Goal: Task Accomplishment & Management: Use online tool/utility

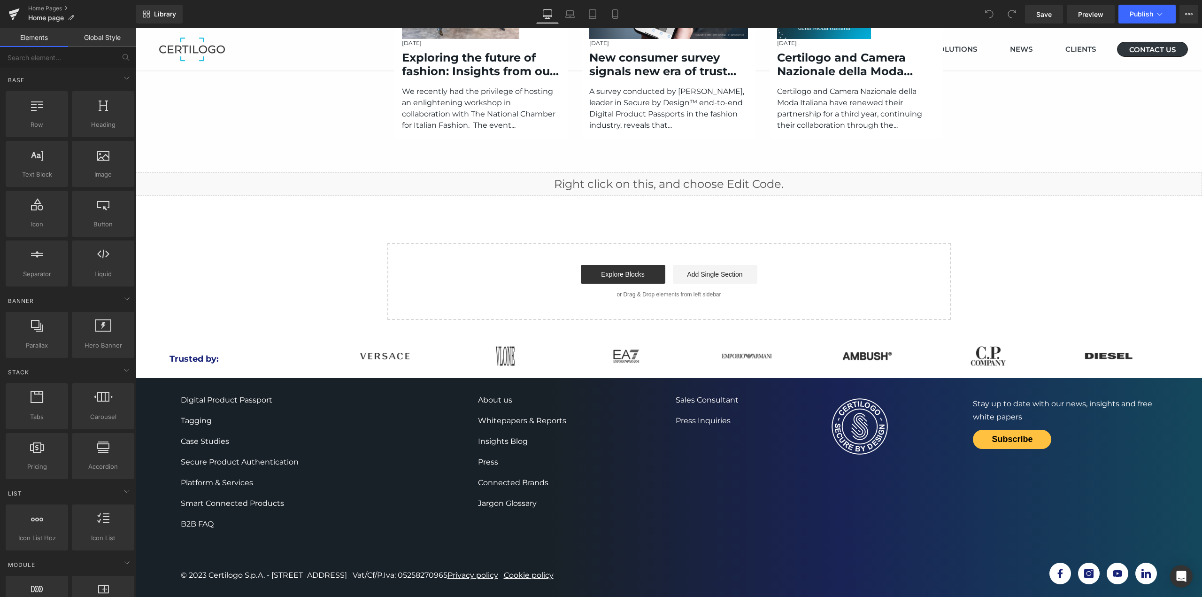
scroll to position [1863, 0]
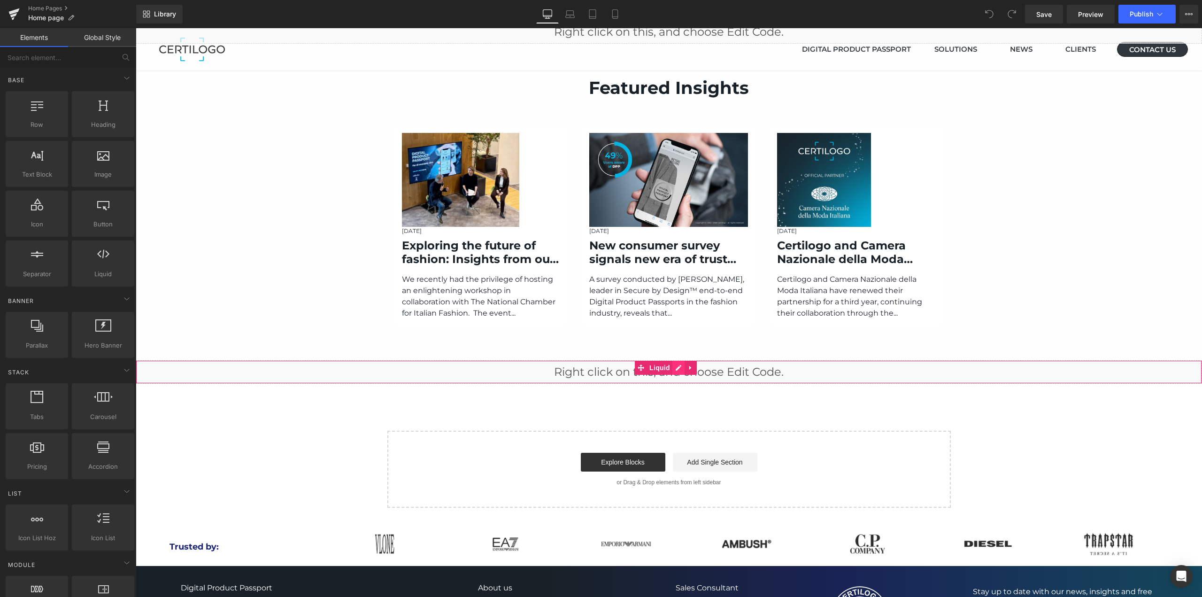
click at [675, 365] on icon at bounding box center [678, 367] width 7 height 7
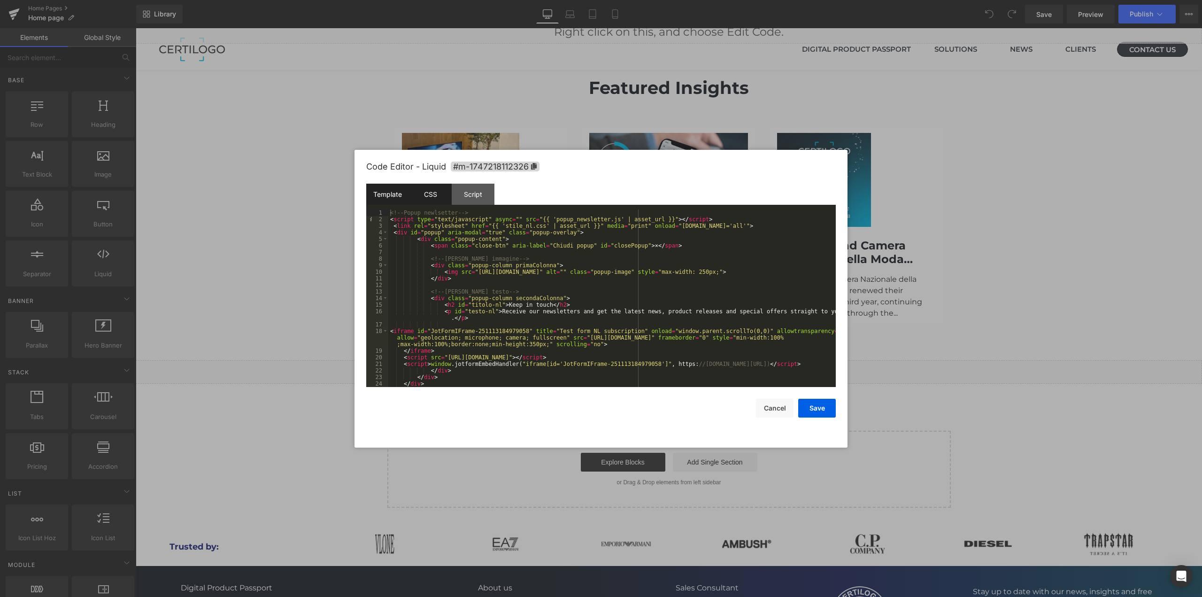
click at [431, 197] on div "CSS" at bounding box center [430, 194] width 43 height 21
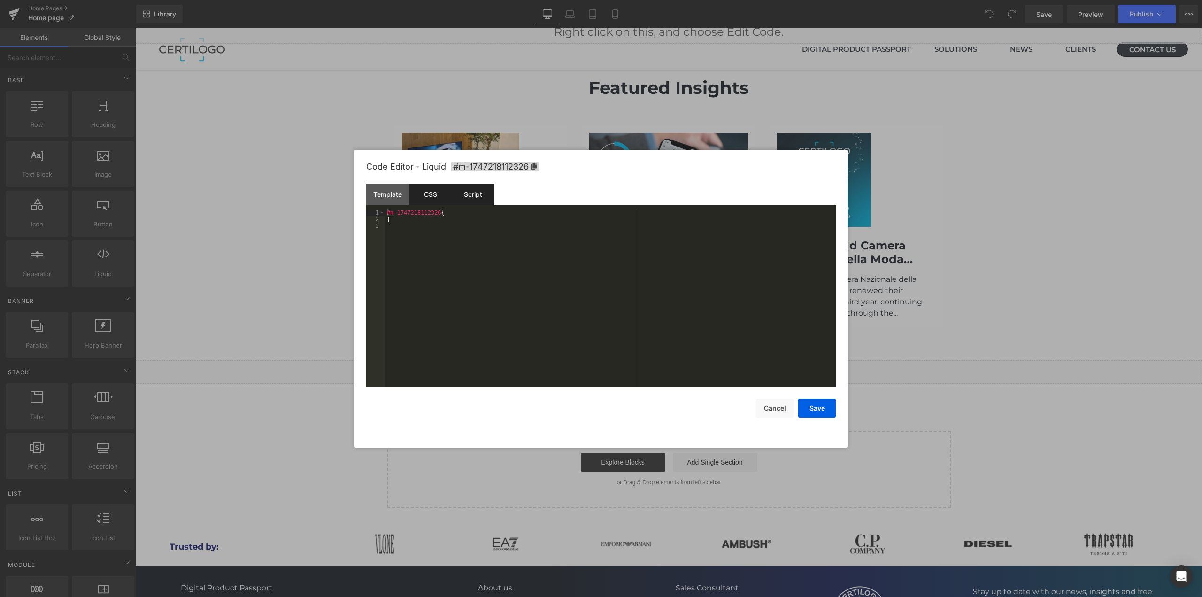
click at [464, 197] on div "Script" at bounding box center [473, 194] width 43 height 21
click at [819, 407] on button "Save" at bounding box center [817, 408] width 38 height 19
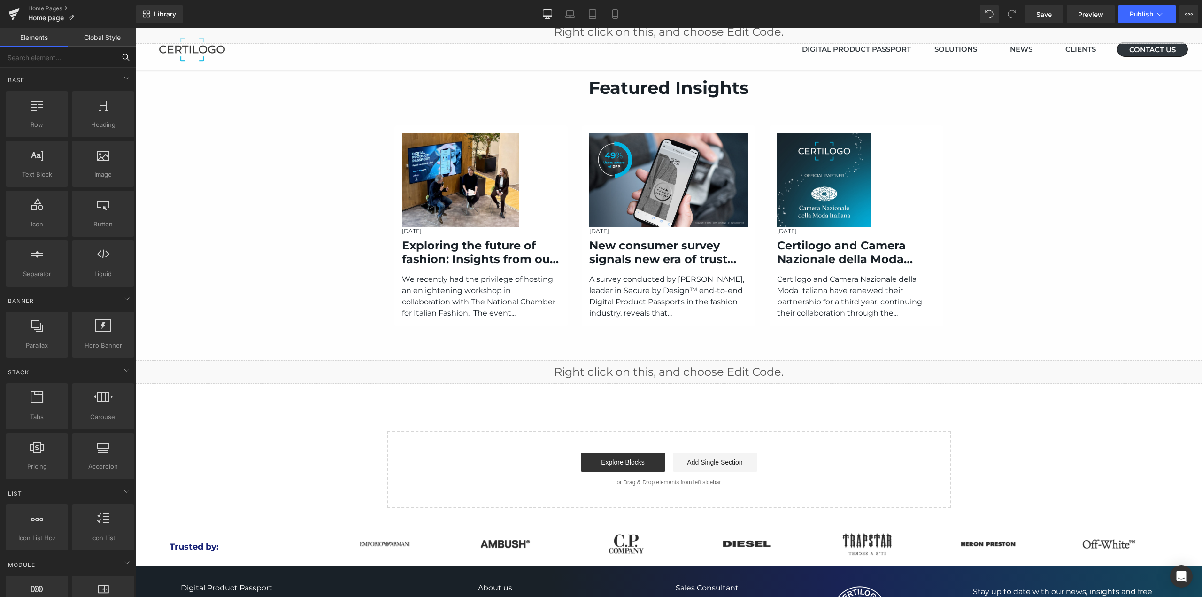
click at [49, 57] on input "text" at bounding box center [58, 57] width 116 height 21
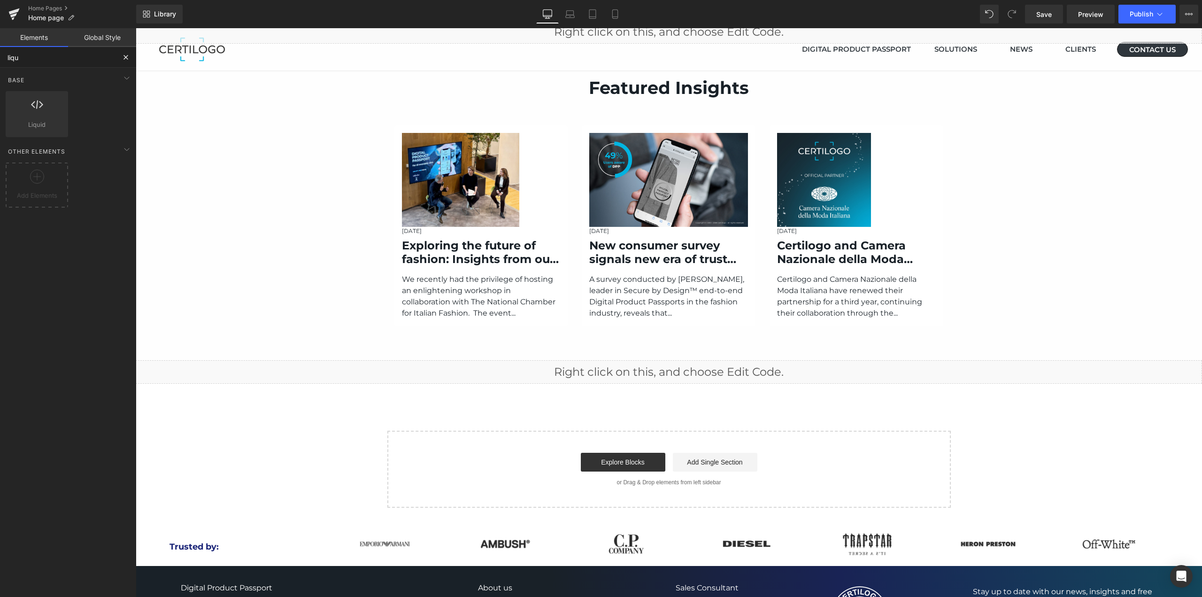
type input "liqui"
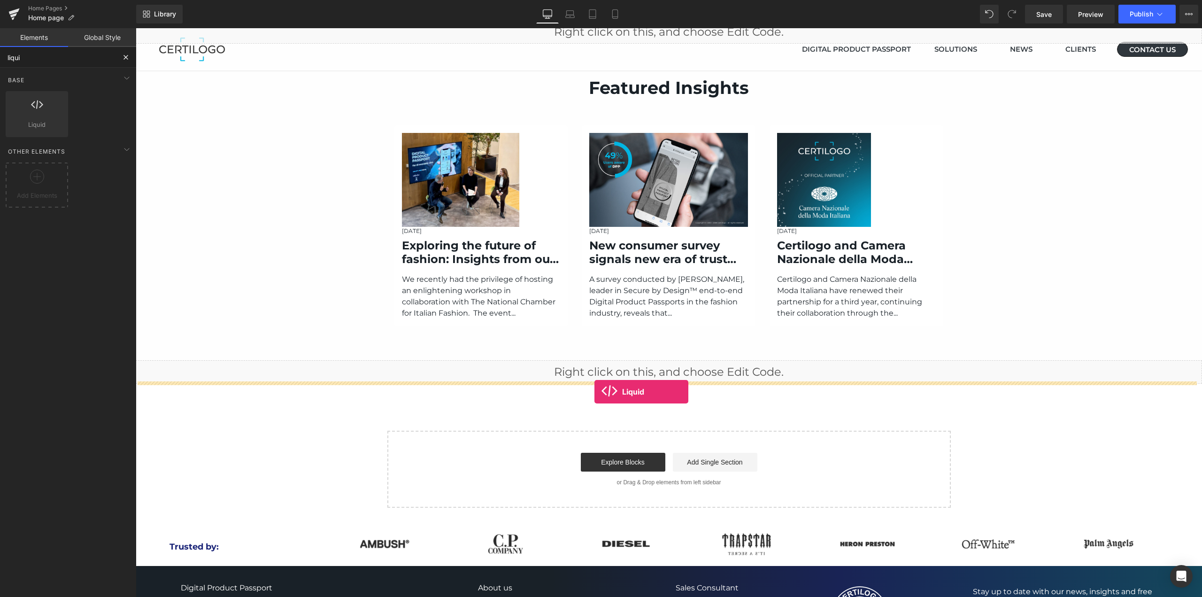
drag, startPoint x: 173, startPoint y: 135, endPoint x: 595, endPoint y: 392, distance: 493.6
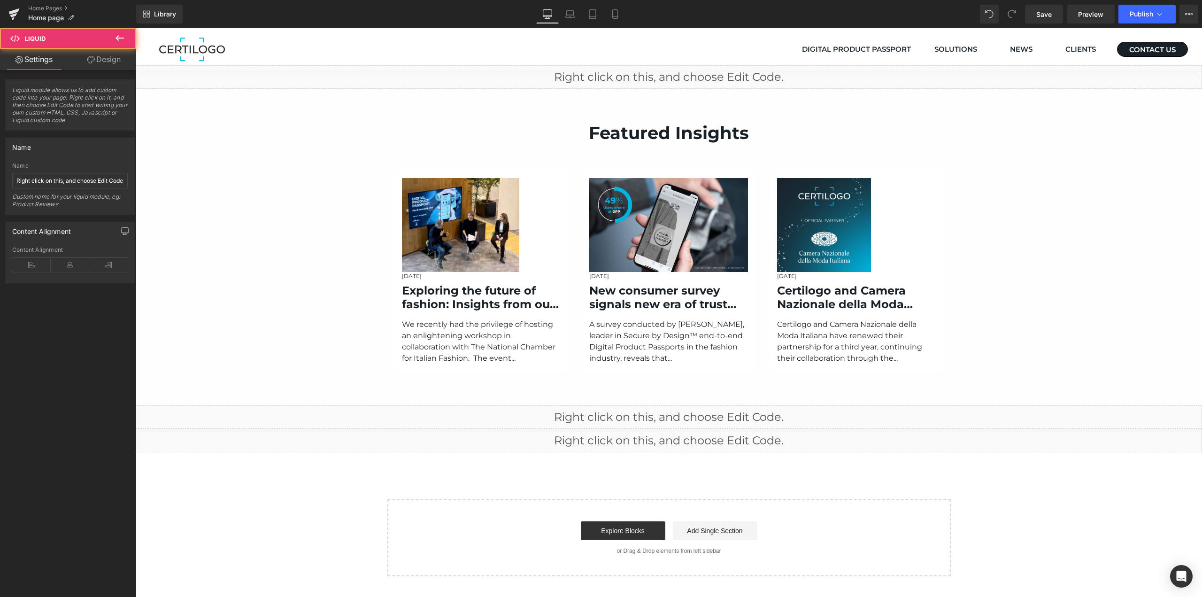
scroll to position [1877, 0]
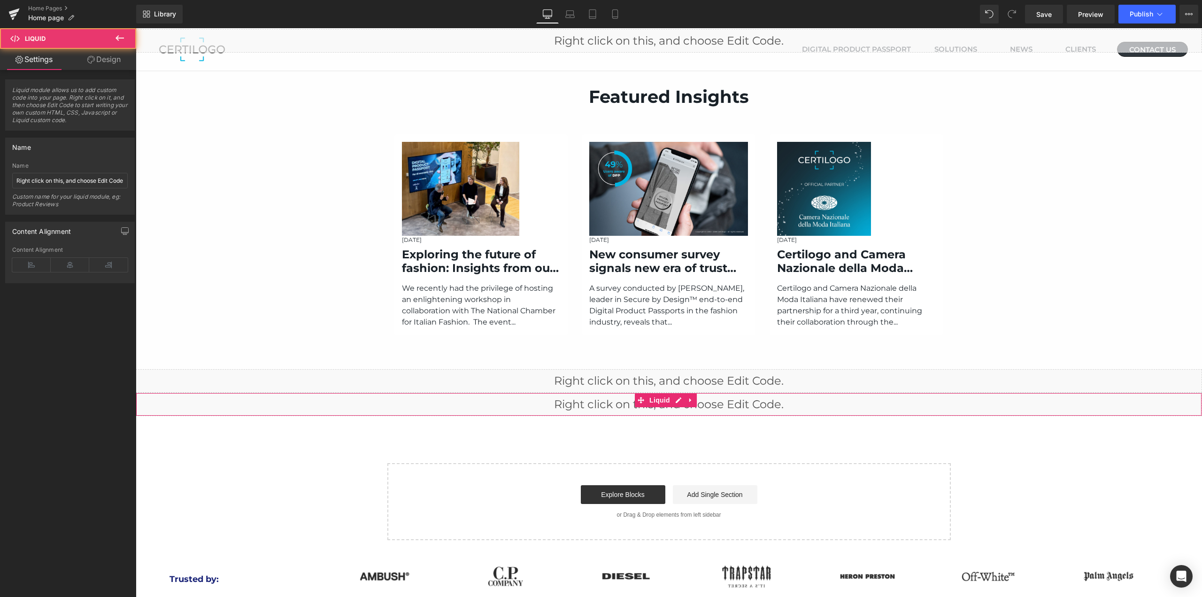
click at [625, 393] on div "Liquid" at bounding box center [669, 404] width 1067 height 23
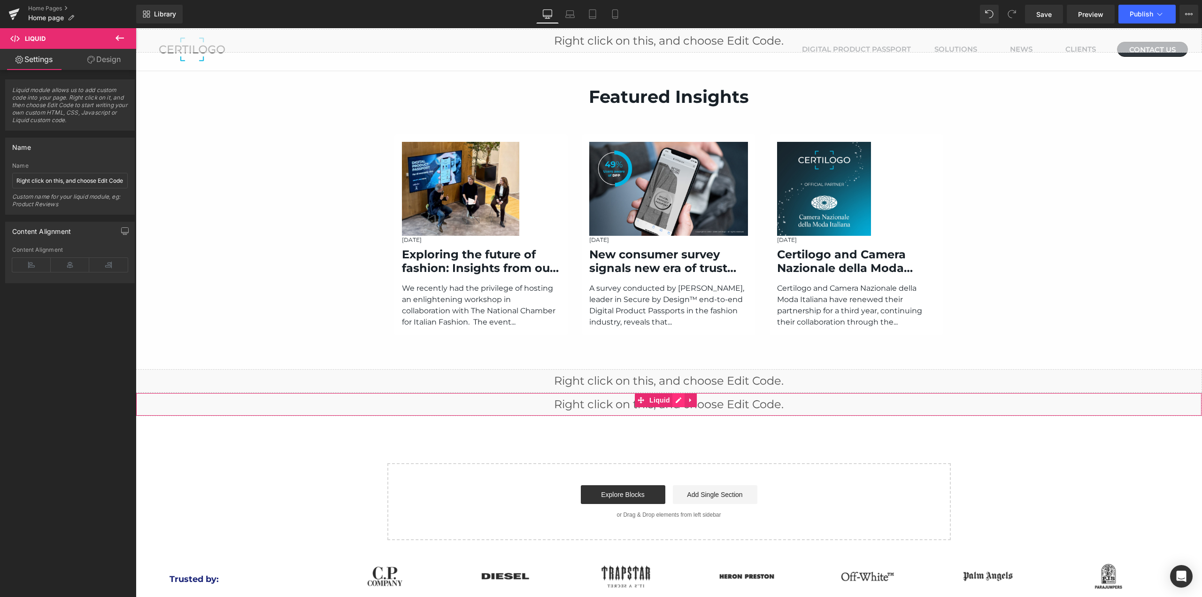
click at [677, 396] on icon at bounding box center [678, 399] width 7 height 7
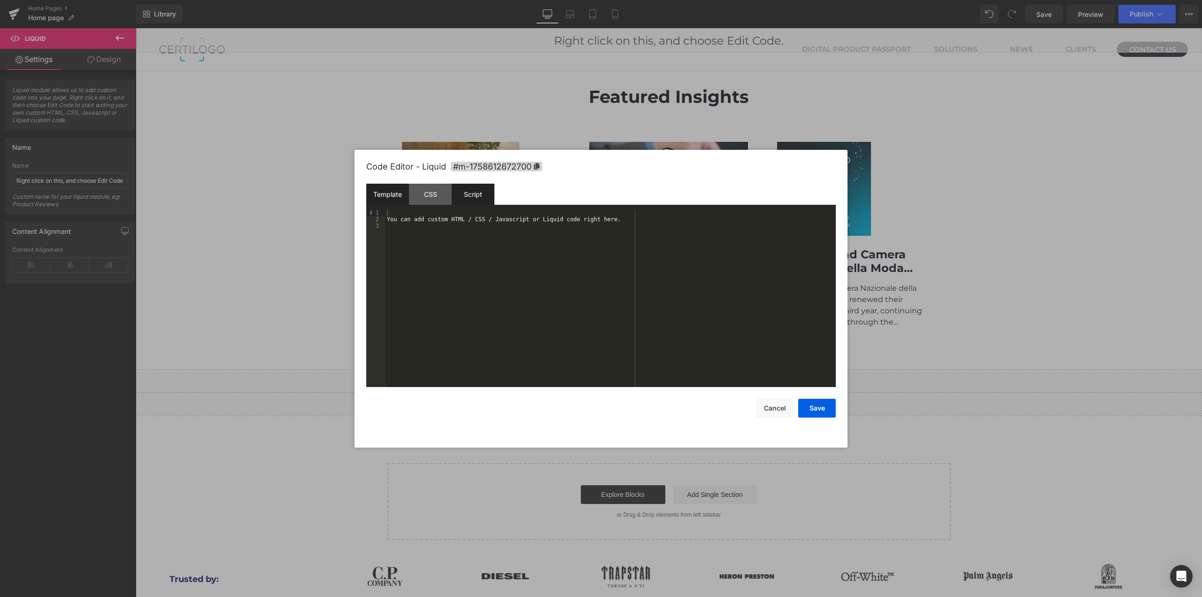
click at [469, 197] on div "Script" at bounding box center [473, 194] width 43 height 21
click at [448, 253] on div "( function ( jQuery ) { // var $module = jQuery('#m-1758612672700').children('.…" at bounding box center [610, 304] width 451 height 191
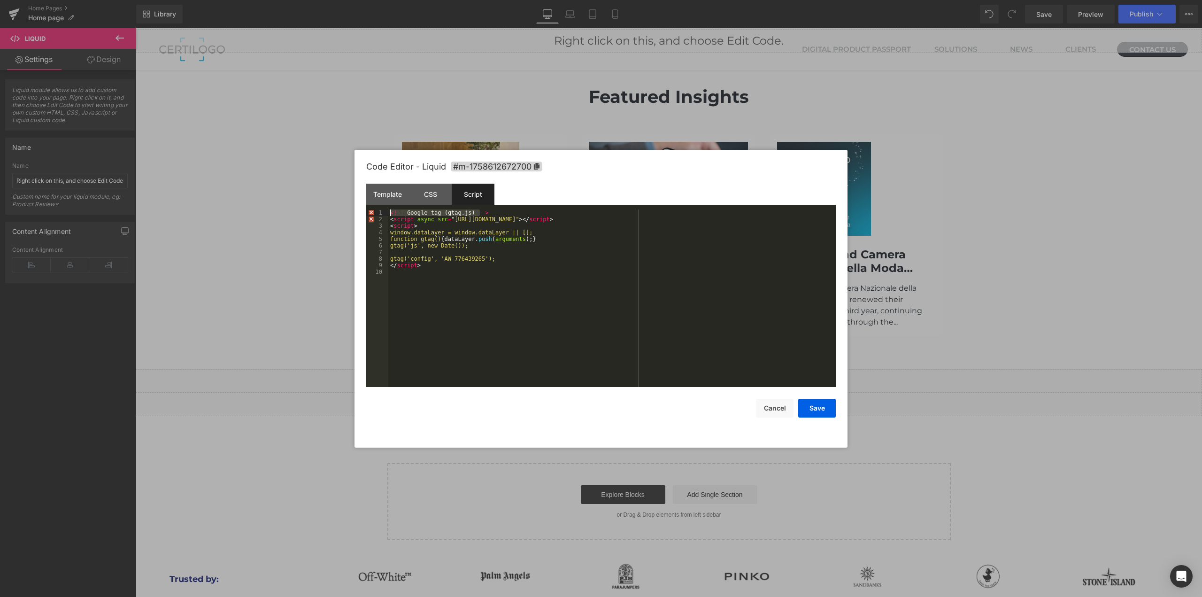
drag, startPoint x: 494, startPoint y: 212, endPoint x: 384, endPoint y: 212, distance: 109.9
click at [384, 212] on pre "1 2 3 4 5 6 7 8 9 10 <!-- Google tag ( gtag . js ) --> < script async src = "[U…" at bounding box center [601, 298] width 470 height 178
click at [459, 247] on div "< script async src = "[URL][DOMAIN_NAME]" > </ script > < script > window.dataL…" at bounding box center [612, 304] width 448 height 191
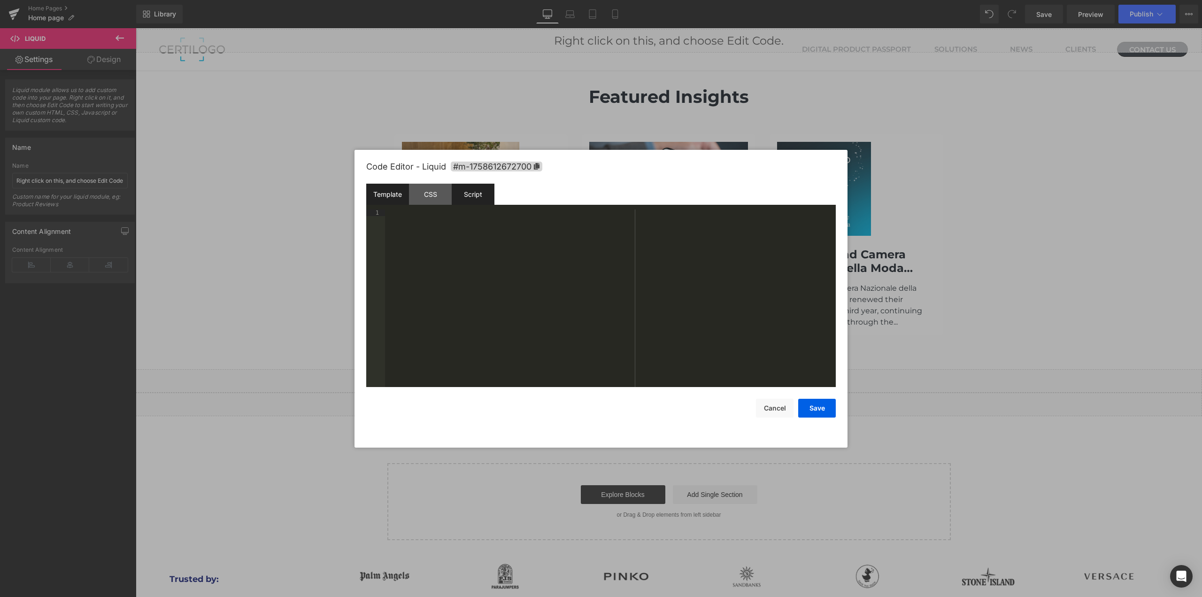
click at [386, 192] on div "Template" at bounding box center [387, 194] width 43 height 21
click at [464, 258] on div "You can add custom HTML / CSS / Javascript or Liquid code right here." at bounding box center [610, 304] width 451 height 191
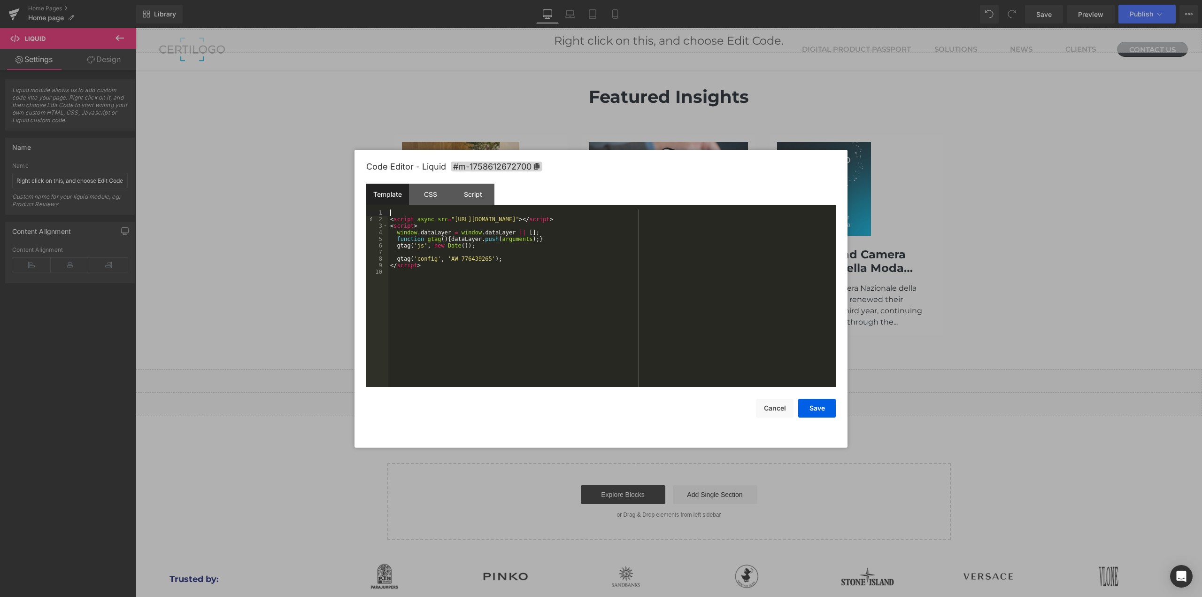
click at [437, 211] on div "< script async src = "[URL][DOMAIN_NAME]" > </ script > < script > window . dat…" at bounding box center [612, 304] width 448 height 191
click at [564, 286] on div "< script async src = "[URL][DOMAIN_NAME]" > </ script > < script > window . dat…" at bounding box center [612, 304] width 448 height 191
drag, startPoint x: 449, startPoint y: 218, endPoint x: 621, endPoint y: 218, distance: 172.4
click at [621, 218] on div "<!-- Google tag (gtag.js) --> < script async src = "[URL][DOMAIN_NAME]" > </ sc…" at bounding box center [612, 304] width 448 height 191
click at [817, 412] on button "Save" at bounding box center [817, 408] width 38 height 19
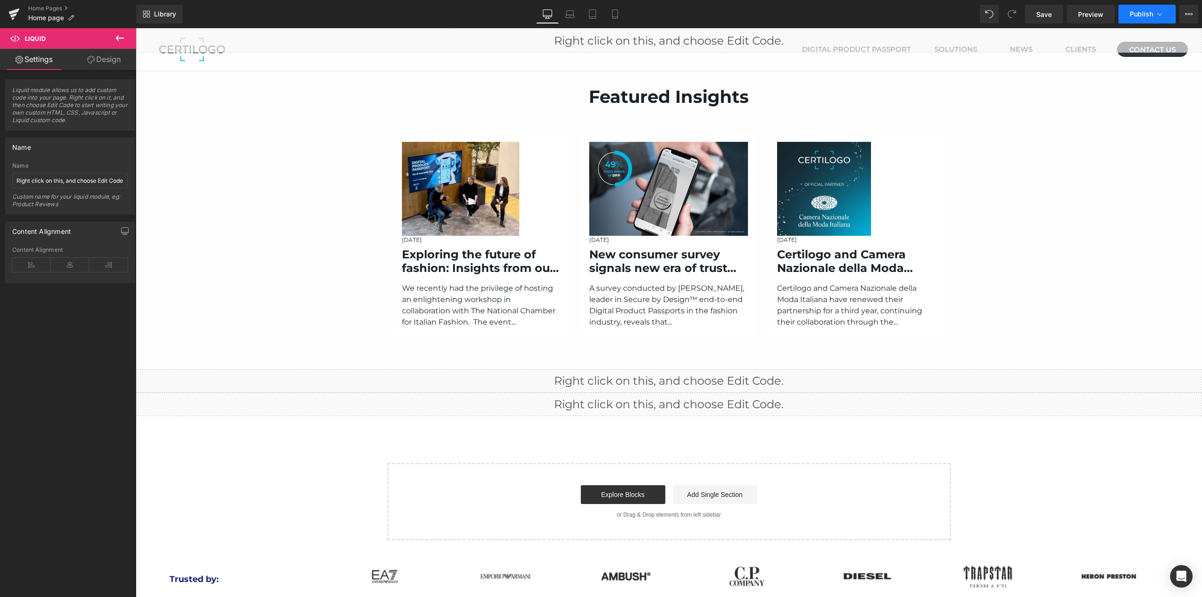
click at [1145, 20] on button "Publish" at bounding box center [1147, 14] width 57 height 19
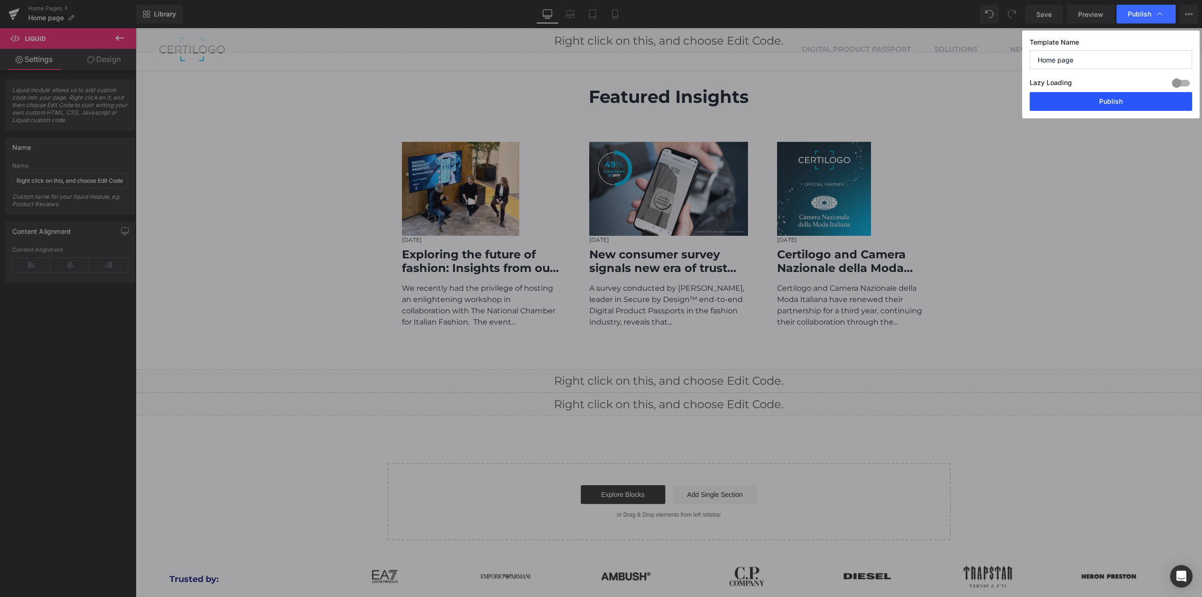
click at [1103, 99] on button "Publish" at bounding box center [1111, 101] width 162 height 19
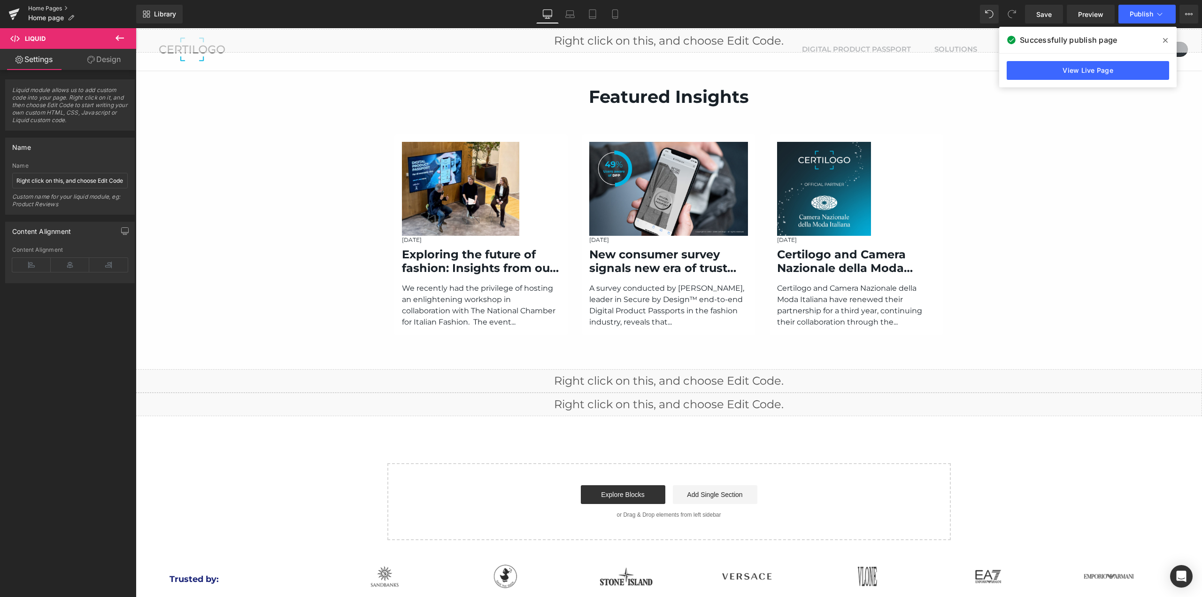
click at [32, 9] on link "Home Pages" at bounding box center [82, 9] width 108 height 8
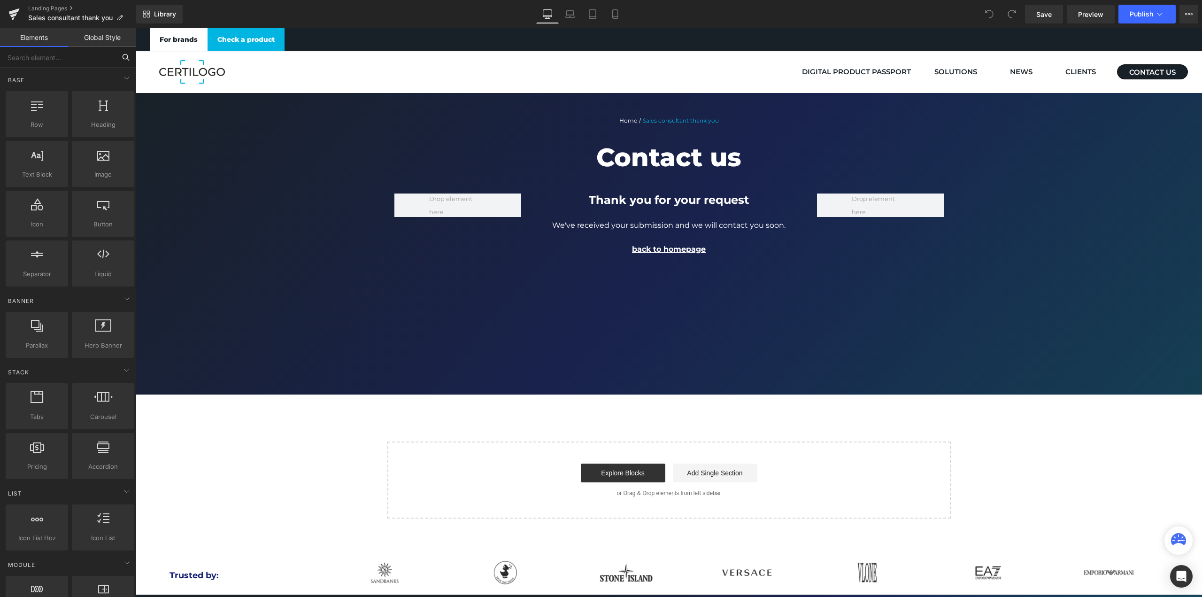
click at [49, 63] on input "text" at bounding box center [58, 57] width 116 height 21
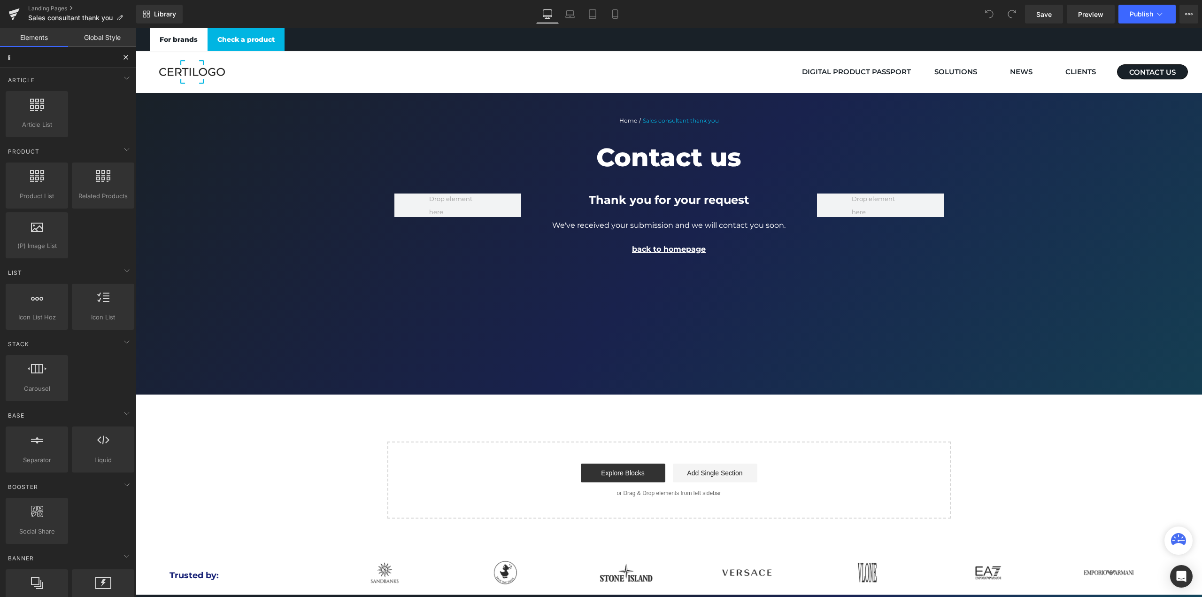
type input "liq"
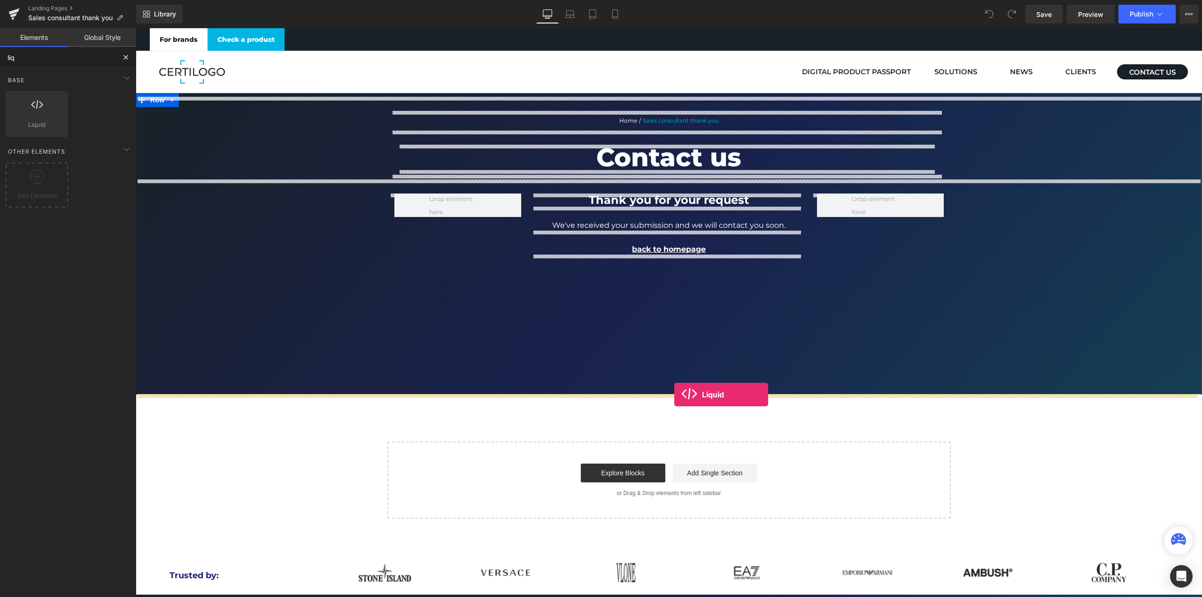
drag, startPoint x: 181, startPoint y: 145, endPoint x: 674, endPoint y: 394, distance: 552.8
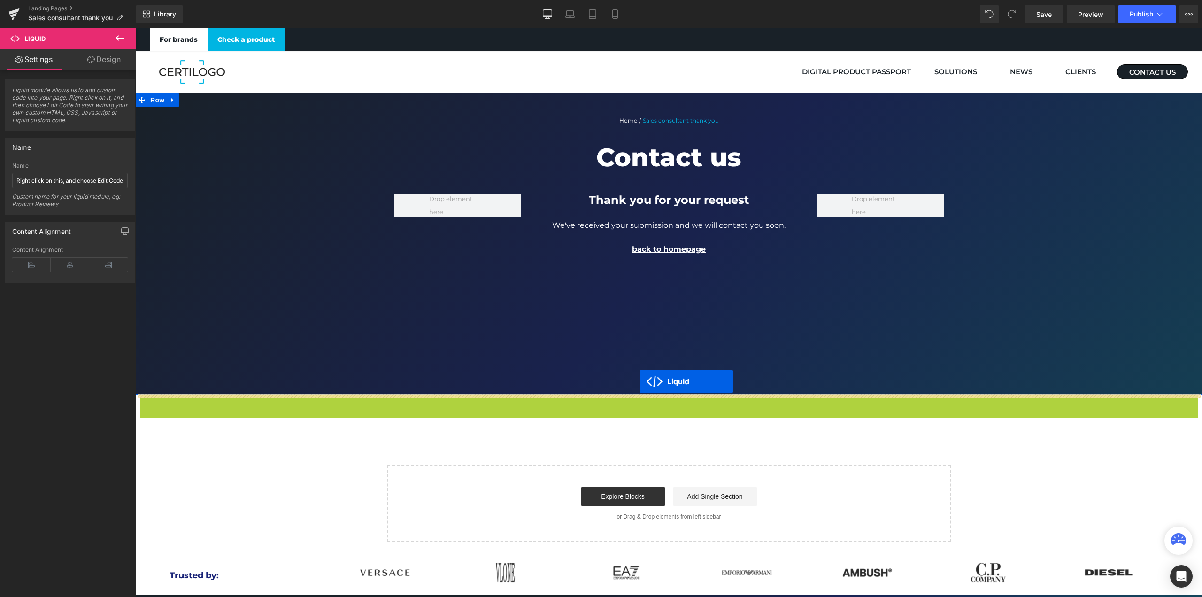
drag, startPoint x: 642, startPoint y: 401, endPoint x: 640, endPoint y: 381, distance: 19.8
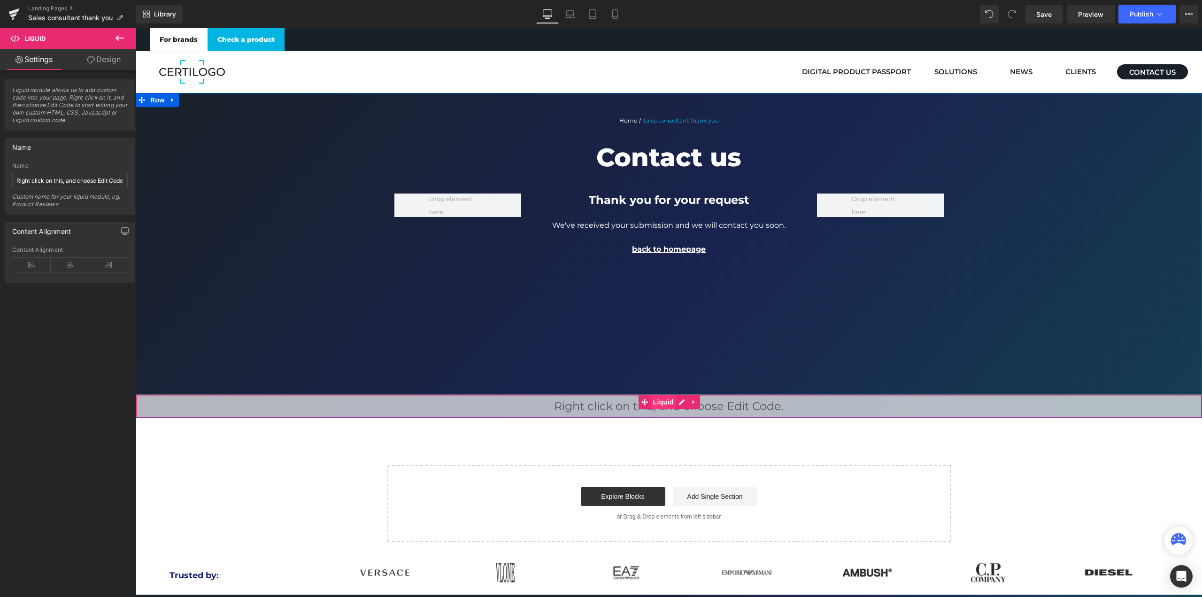
click at [664, 404] on span "Liquid" at bounding box center [663, 402] width 25 height 14
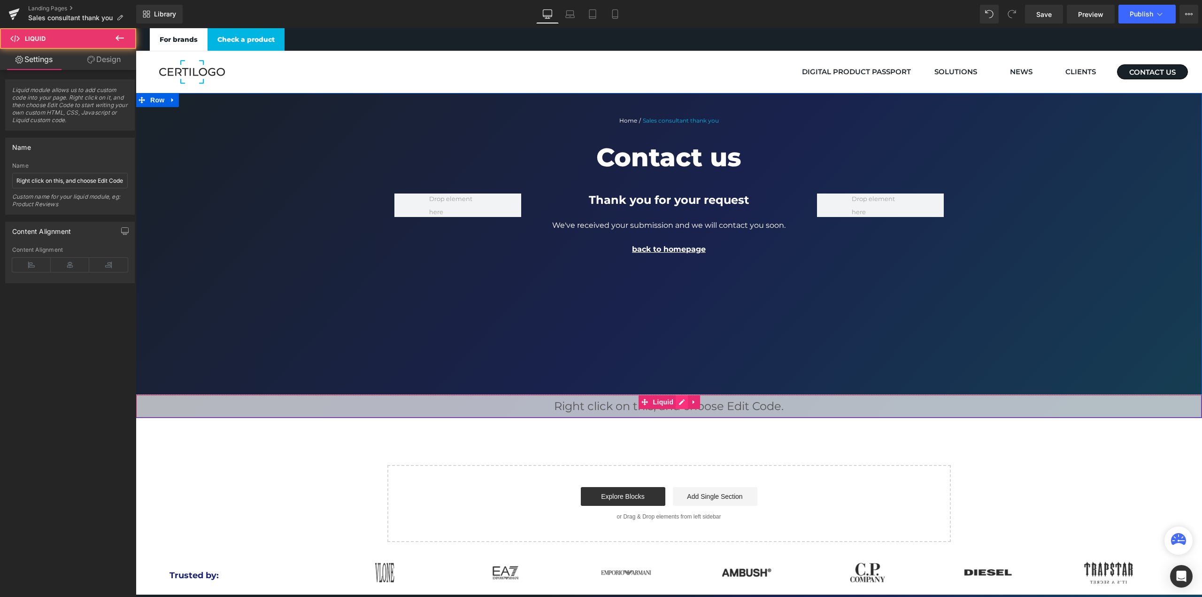
click at [679, 401] on icon at bounding box center [682, 401] width 7 height 7
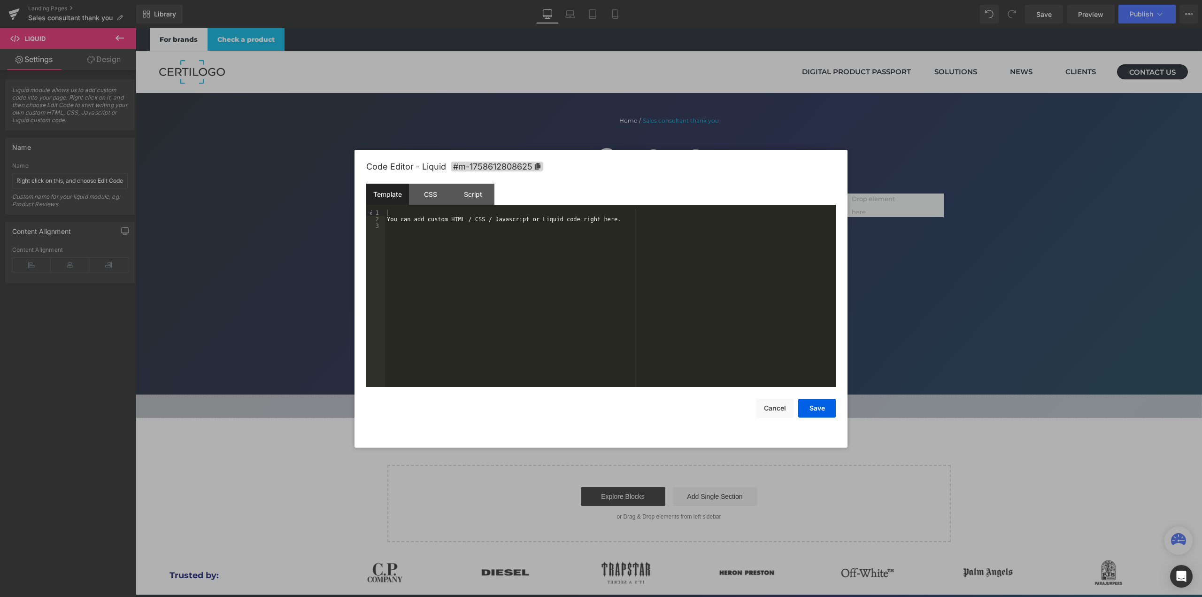
click at [546, 243] on div "You can add custom HTML / CSS / Javascript or Liquid code right here." at bounding box center [610, 304] width 451 height 191
drag, startPoint x: 521, startPoint y: 226, endPoint x: 622, endPoint y: 226, distance: 101.4
click at [622, 226] on div "<!-- Event snippet for TYP_Form B2B_sett2025 conversion page --> < script > gta…" at bounding box center [610, 304] width 451 height 191
click at [821, 411] on button "Save" at bounding box center [817, 408] width 38 height 19
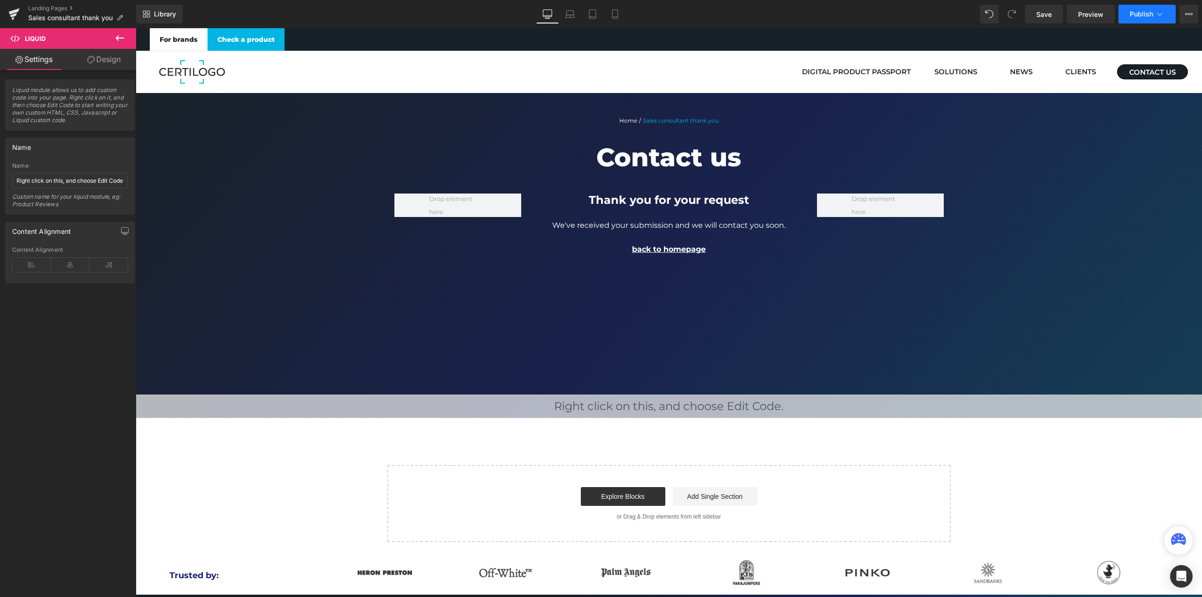
click at [1139, 23] on button "Publish" at bounding box center [1147, 14] width 57 height 19
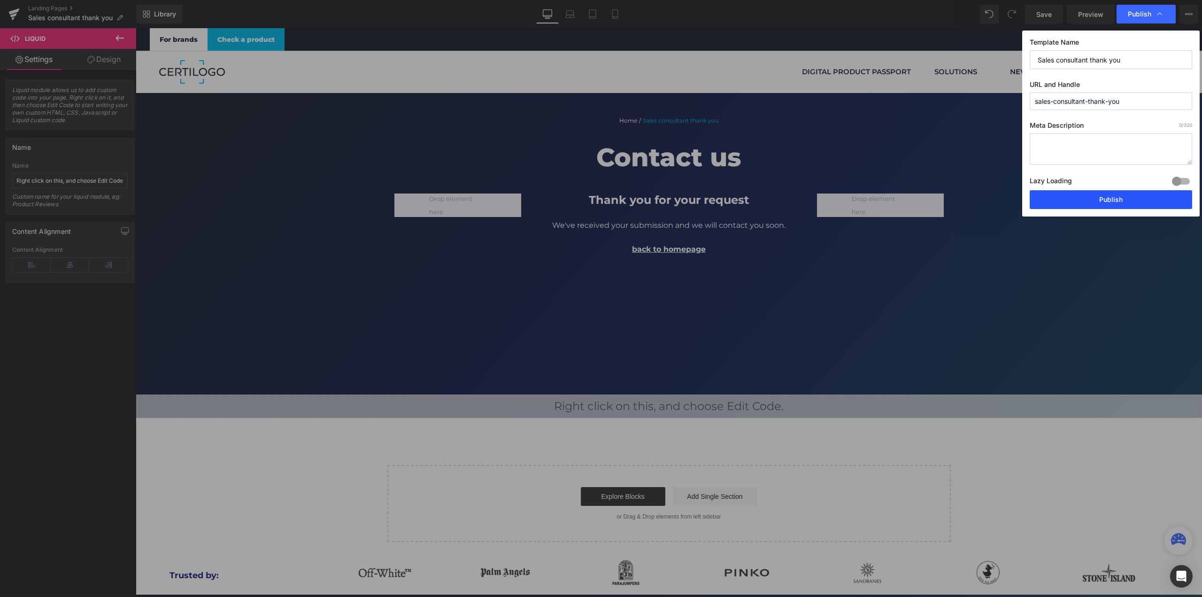
click at [1114, 195] on button "Publish" at bounding box center [1111, 199] width 162 height 19
